Goal: Check status

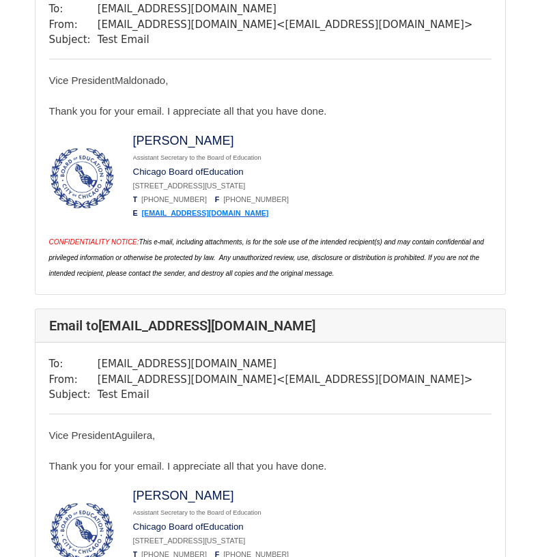
scroll to position [448, 0]
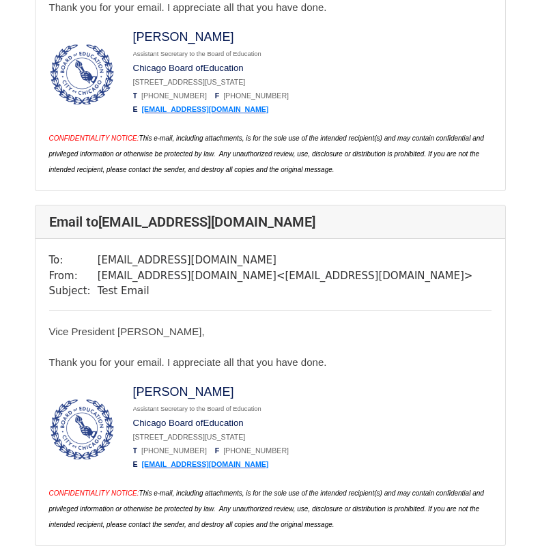
scroll to position [380, 0]
